Goal: Information Seeking & Learning: Understand process/instructions

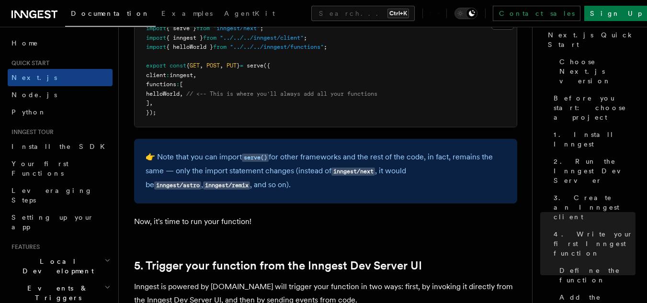
scroll to position [1935, 0]
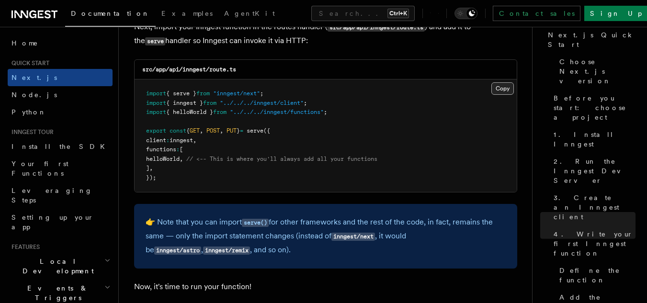
click at [513, 86] on button "Copy Copied" at bounding box center [503, 88] width 23 height 12
click at [409, 136] on pre "import { serve } from "inngest/next" ; import { inngest } from "../../../innges…" at bounding box center [326, 136] width 382 height 113
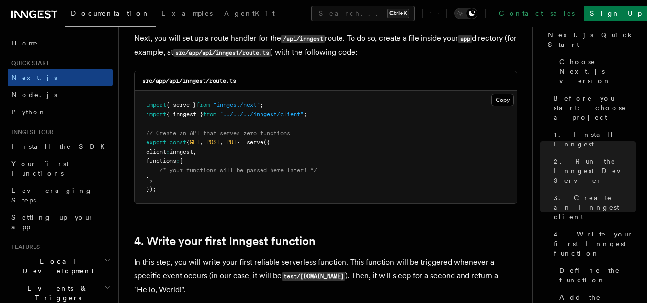
scroll to position [1340, 0]
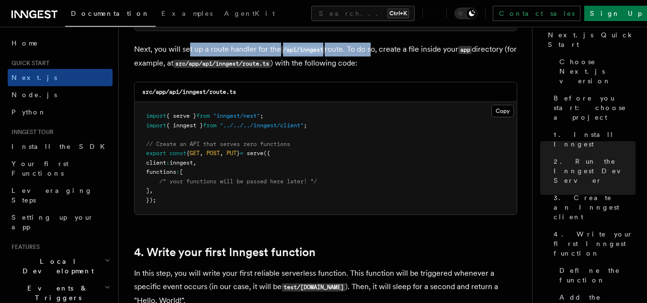
drag, startPoint x: 189, startPoint y: 49, endPoint x: 372, endPoint y: 54, distance: 183.6
click at [372, 54] on p "Next, you will set up a route handler for the /api/inngest route. To do so, cre…" at bounding box center [325, 57] width 383 height 28
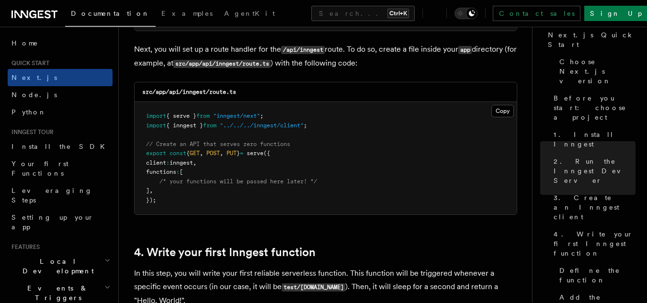
click at [373, 56] on p "Next, you will set up a route handler for the /api/inngest route. To do so, cre…" at bounding box center [325, 57] width 383 height 28
click at [502, 109] on button "Copy Copied" at bounding box center [503, 111] width 23 height 12
click at [271, 169] on pre "import { serve } from "inngest/next" ; import { inngest } from "../../../innges…" at bounding box center [326, 158] width 382 height 113
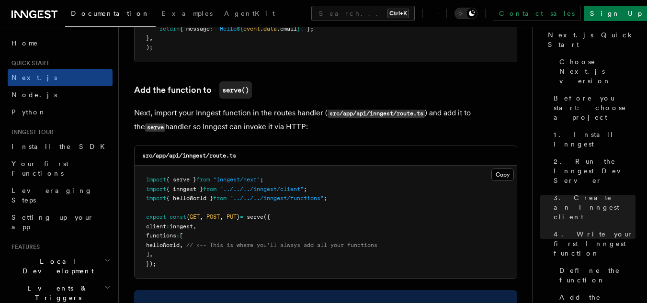
scroll to position [1902, 0]
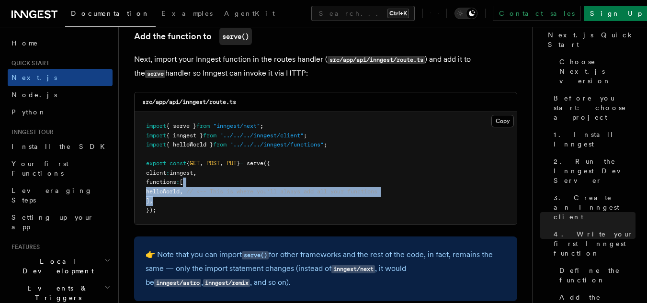
drag, startPoint x: 190, startPoint y: 182, endPoint x: 194, endPoint y: 198, distance: 17.3
click at [194, 198] on pre "import { serve } from "inngest/next" ; import { inngest } from "../../../innges…" at bounding box center [326, 168] width 382 height 113
drag, startPoint x: 203, startPoint y: 199, endPoint x: 215, endPoint y: 190, distance: 14.7
click at [204, 198] on pre "import { serve } from "inngest/next" ; import { inngest } from "../../../innges…" at bounding box center [326, 168] width 382 height 113
click at [208, 193] on span "// <-- This is where you'll always add all your functions" at bounding box center [281, 191] width 191 height 7
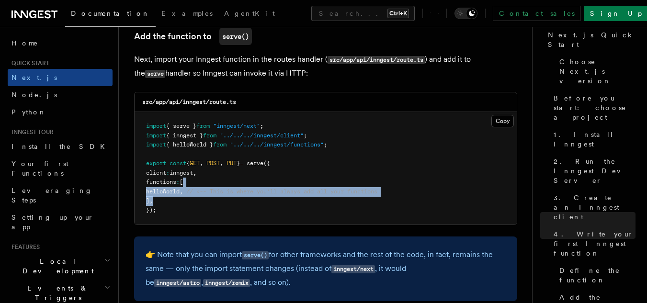
click at [209, 192] on span "// <-- This is where you'll always add all your functions" at bounding box center [281, 191] width 191 height 7
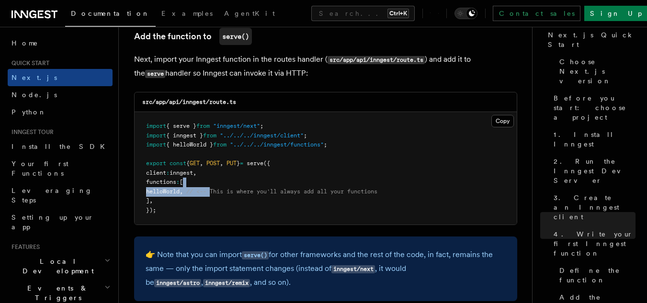
drag, startPoint x: 235, startPoint y: 188, endPoint x: 402, endPoint y: 186, distance: 167.2
click at [402, 186] on pre "import { serve } from "inngest/next" ; import { inngest } from "../../../innges…" at bounding box center [326, 168] width 382 height 113
click at [402, 188] on pre "import { serve } from "inngest/next" ; import { inngest } from "../../../innges…" at bounding box center [326, 168] width 382 height 113
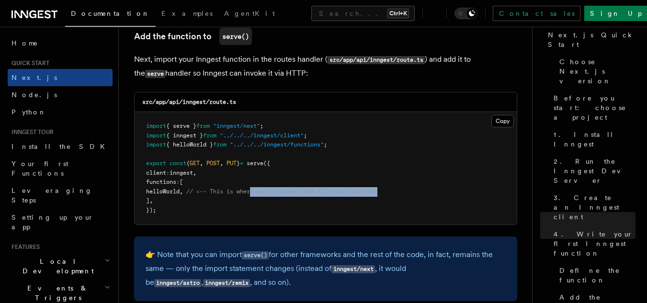
drag, startPoint x: 399, startPoint y: 191, endPoint x: 267, endPoint y: 192, distance: 131.3
click at [267, 192] on pre "import { serve } from "inngest/next" ; import { inngest } from "../../../innges…" at bounding box center [326, 168] width 382 height 113
drag, startPoint x: 267, startPoint y: 192, endPoint x: 253, endPoint y: 147, distance: 47.4
click at [268, 192] on span "// <-- This is where you'll always add all your functions" at bounding box center [281, 191] width 191 height 7
drag, startPoint x: 263, startPoint y: 151, endPoint x: 270, endPoint y: 160, distance: 11.6
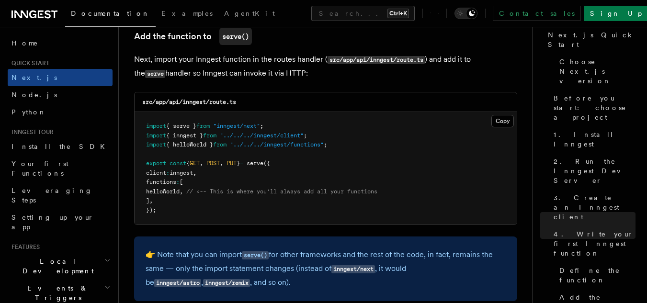
click at [263, 151] on pre "import { serve } from "inngest/next" ; import { inngest } from "../../../innges…" at bounding box center [326, 168] width 382 height 113
